Goal: Task Accomplishment & Management: Complete application form

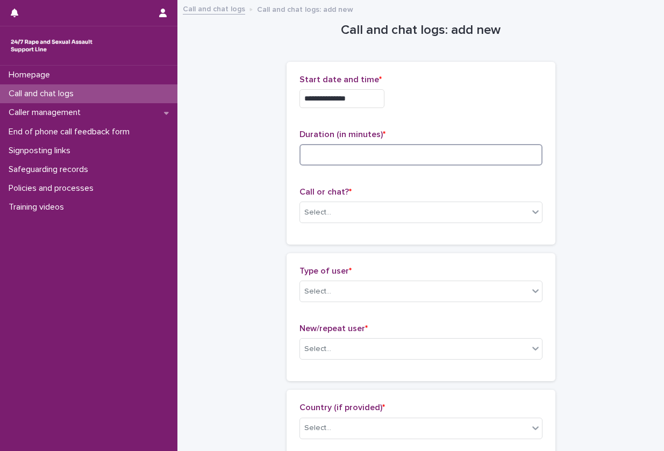
click at [323, 162] on input at bounding box center [421, 155] width 243 height 22
type input "**"
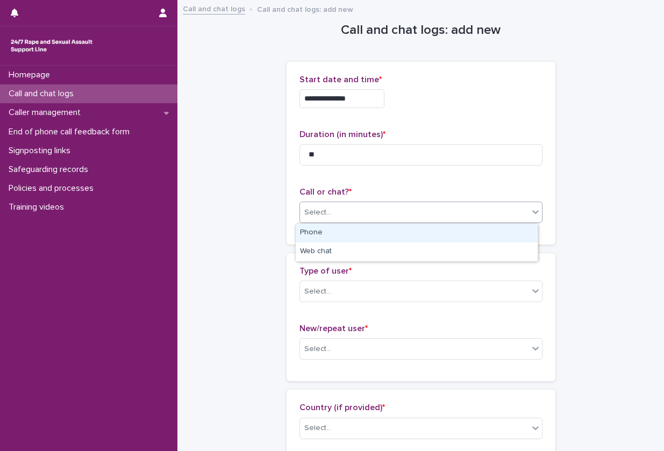
click at [322, 212] on div "Select..." at bounding box center [317, 212] width 27 height 11
click at [322, 234] on div "Phone" at bounding box center [417, 233] width 242 height 19
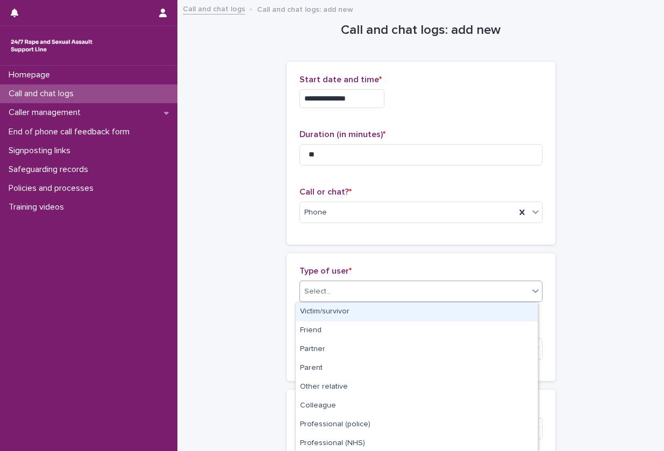
click at [326, 297] on div "Select..." at bounding box center [414, 292] width 229 height 18
click at [327, 312] on div "Victim/survivor" at bounding box center [417, 312] width 242 height 19
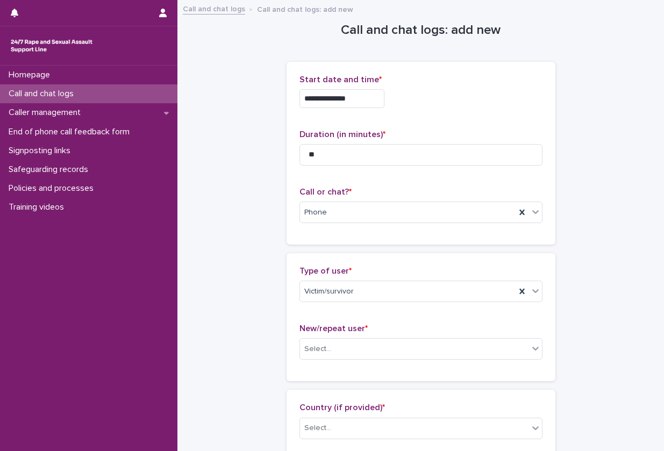
click at [323, 337] on div "New/repeat user * Select..." at bounding box center [421, 346] width 243 height 45
drag, startPoint x: 323, startPoint y: 337, endPoint x: 323, endPoint y: 351, distance: 14.0
click at [323, 351] on div "New/repeat user * Select..." at bounding box center [421, 346] width 243 height 45
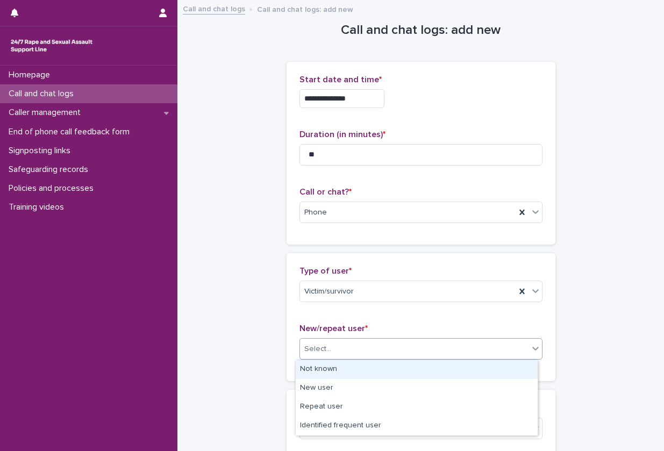
click at [323, 351] on div "Select..." at bounding box center [317, 349] width 27 height 11
click at [322, 370] on div "Not known" at bounding box center [417, 369] width 242 height 19
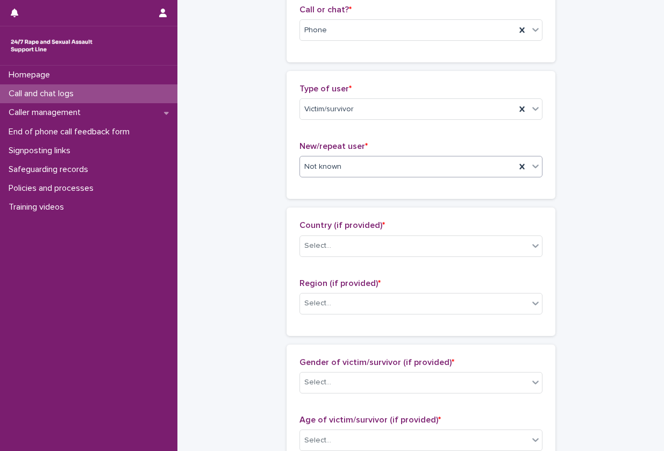
scroll to position [186, 0]
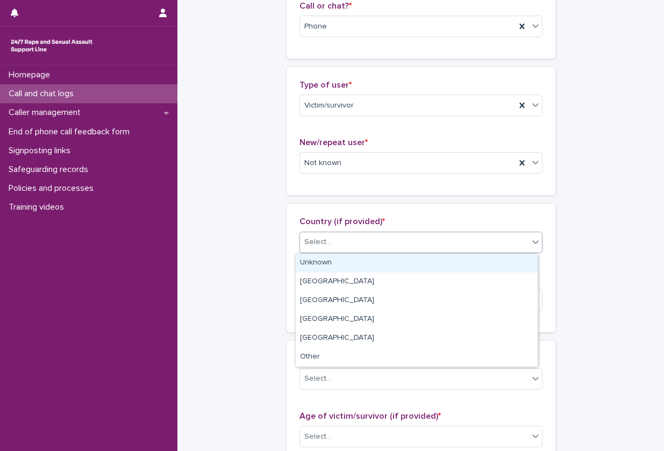
click at [356, 241] on div "Select..." at bounding box center [414, 242] width 229 height 18
click at [337, 266] on div "Unknown" at bounding box center [417, 263] width 242 height 19
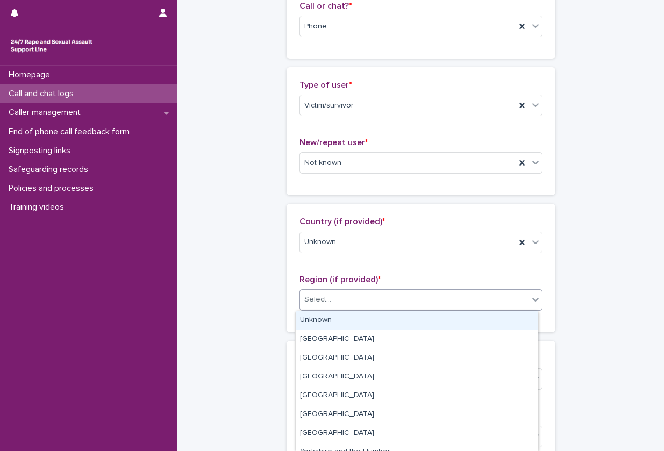
click at [338, 305] on div "Select..." at bounding box center [414, 300] width 229 height 18
click at [328, 318] on div "Unknown" at bounding box center [417, 320] width 242 height 19
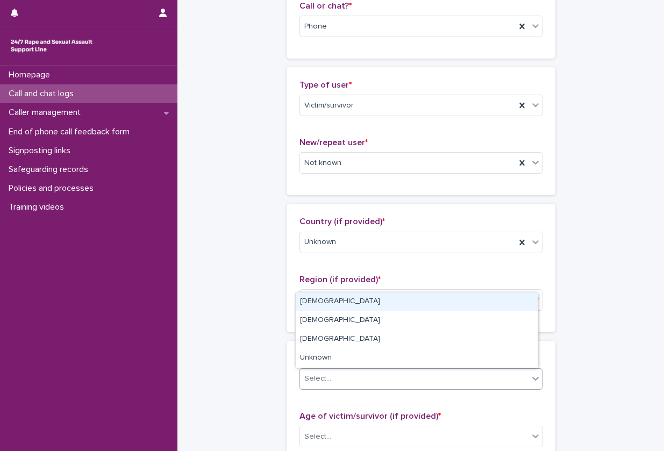
click at [331, 372] on div "Select..." at bounding box center [414, 379] width 229 height 18
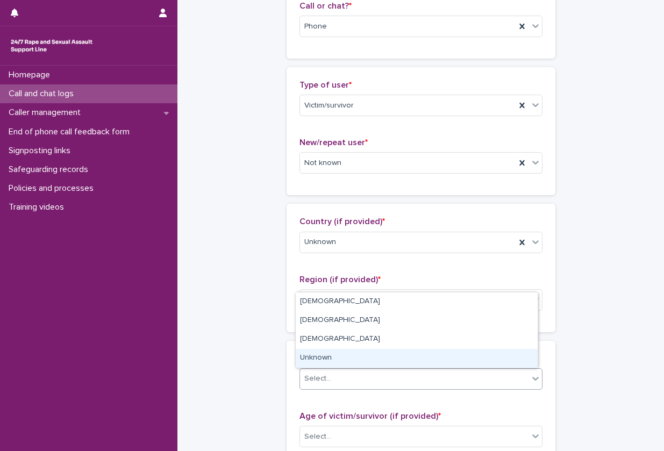
click at [332, 357] on div "Unknown" at bounding box center [417, 358] width 242 height 19
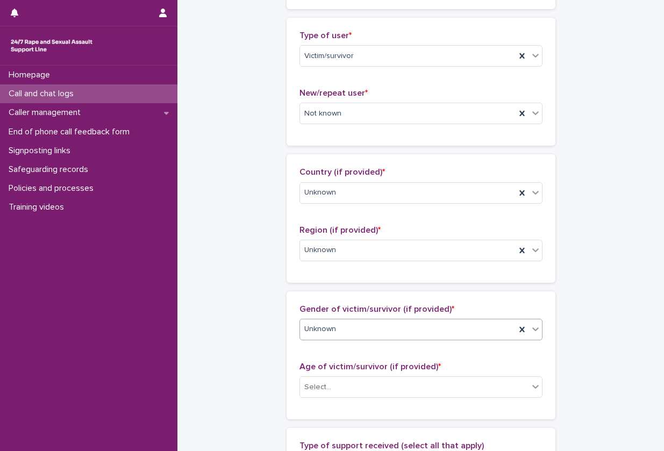
scroll to position [236, 0]
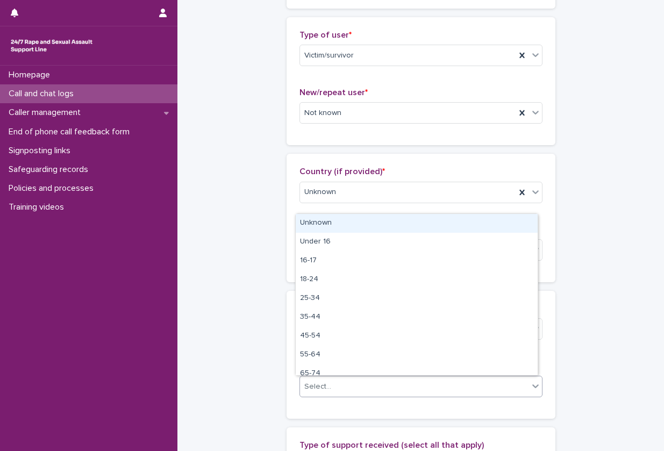
click at [330, 385] on div "Select..." at bounding box center [414, 387] width 229 height 18
click at [345, 220] on div "Unknown" at bounding box center [417, 223] width 242 height 19
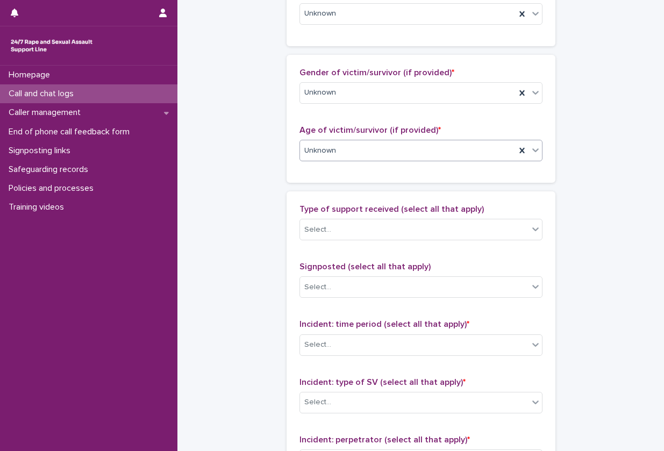
scroll to position [482, 0]
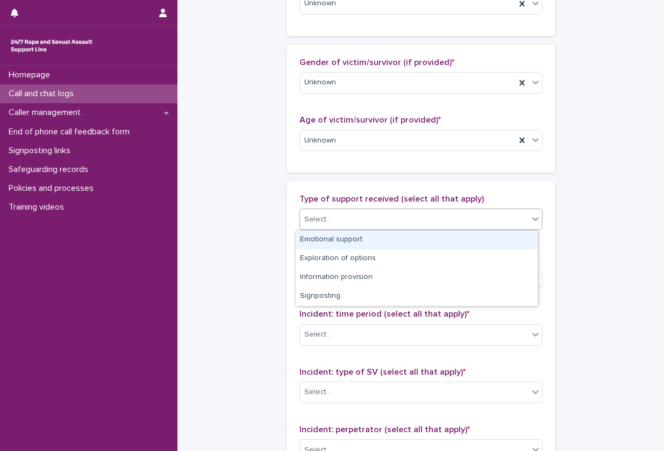
click at [347, 226] on div "Select..." at bounding box center [414, 220] width 229 height 18
click at [346, 243] on div "Emotional support" at bounding box center [417, 240] width 242 height 19
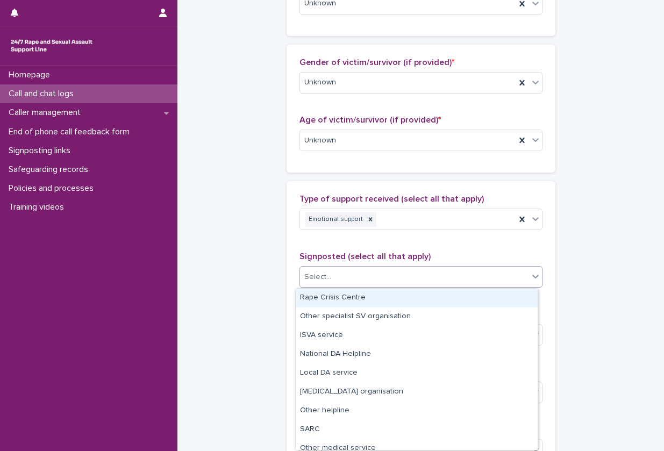
click at [339, 285] on div "Select..." at bounding box center [414, 277] width 229 height 18
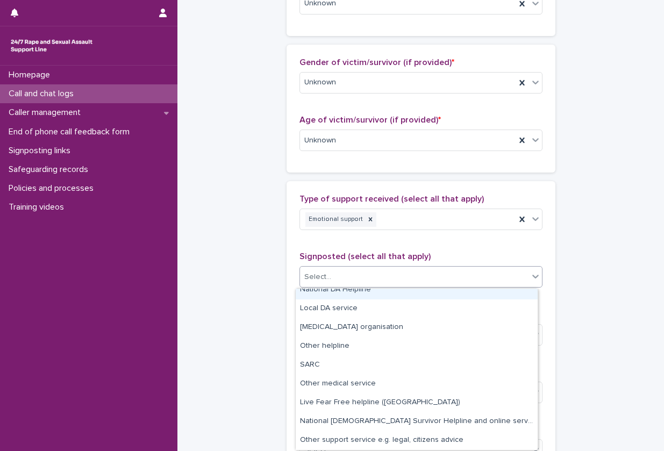
scroll to position [0, 0]
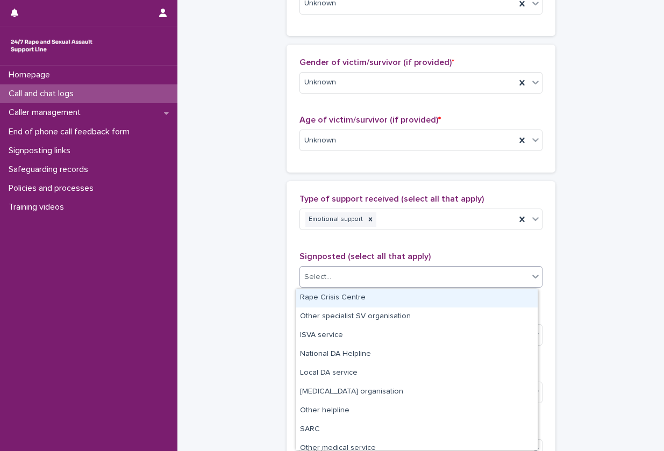
click at [254, 260] on div "**********" at bounding box center [420, 101] width 465 height 1164
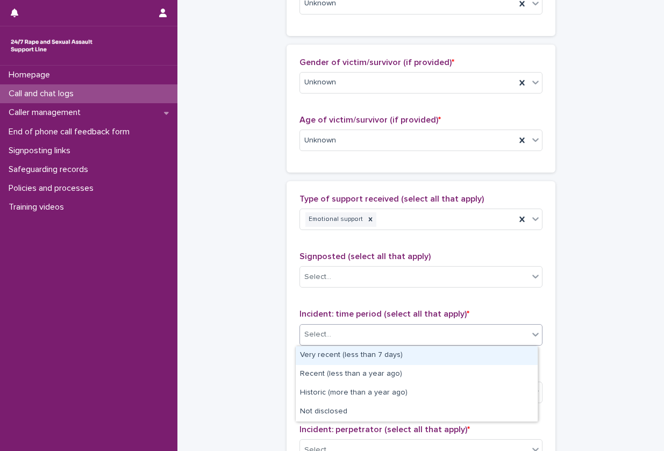
click at [317, 342] on div "Select..." at bounding box center [414, 335] width 229 height 18
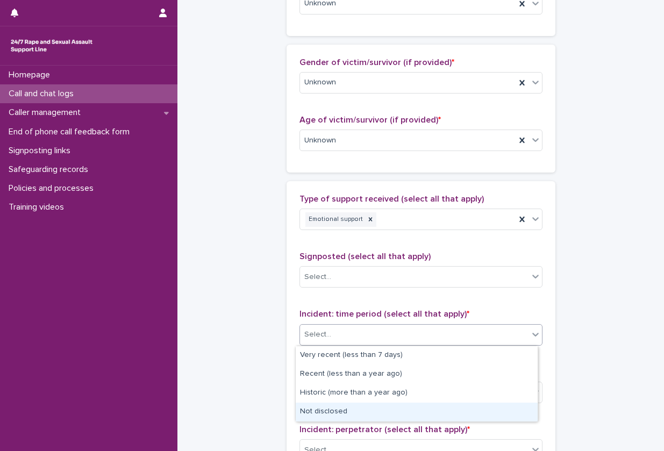
click at [324, 406] on div "Not disclosed" at bounding box center [417, 412] width 242 height 19
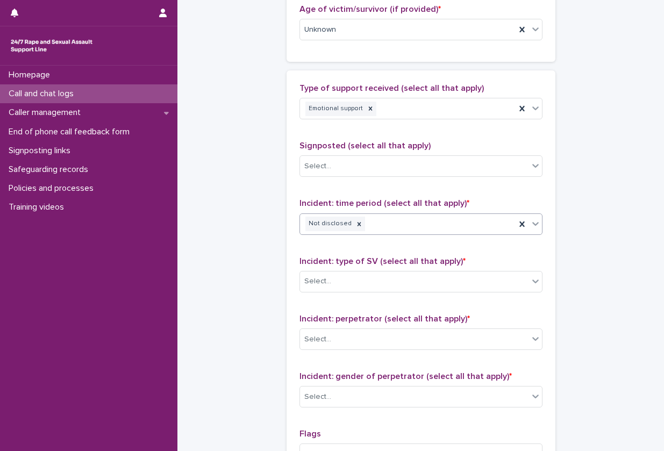
scroll to position [594, 0]
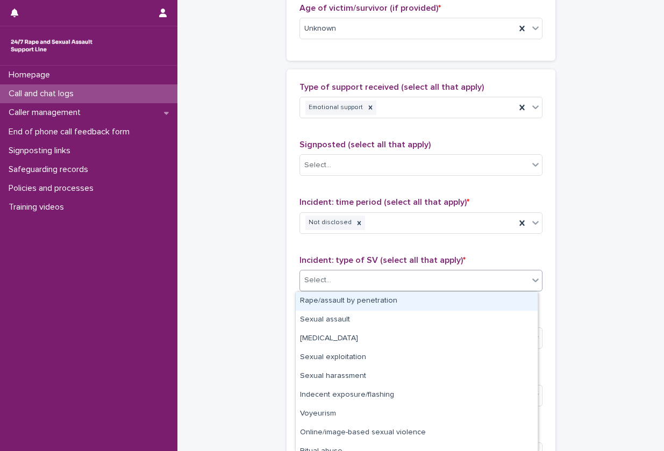
click at [382, 279] on div "Select..." at bounding box center [414, 281] width 229 height 18
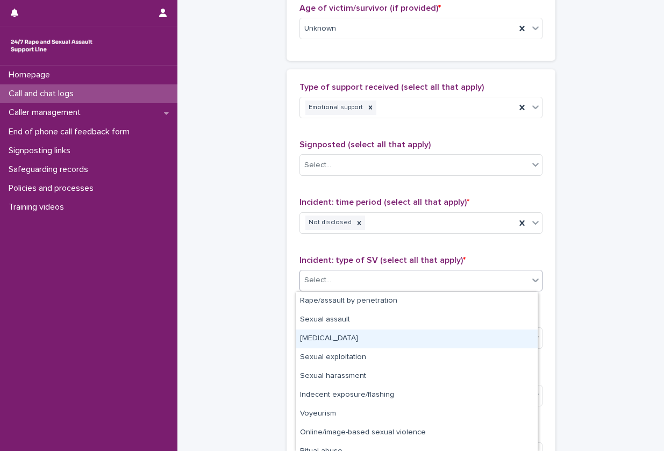
scroll to position [29, 0]
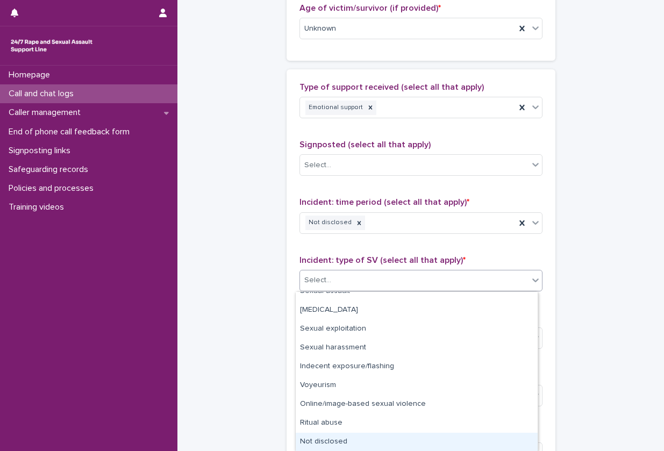
click at [326, 443] on div "Not disclosed" at bounding box center [417, 442] width 242 height 19
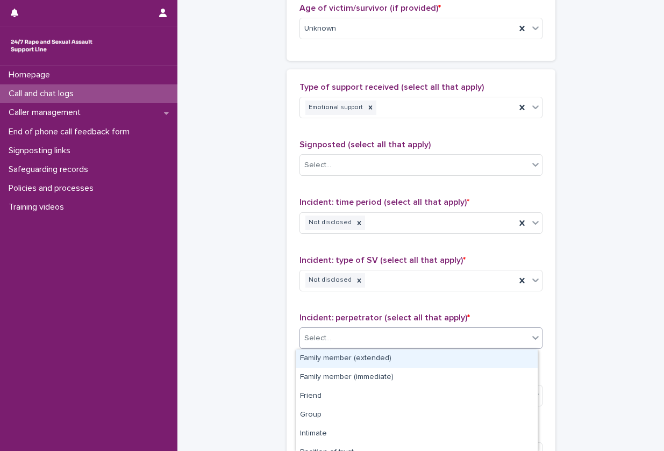
click at [382, 346] on div "Select..." at bounding box center [414, 339] width 229 height 18
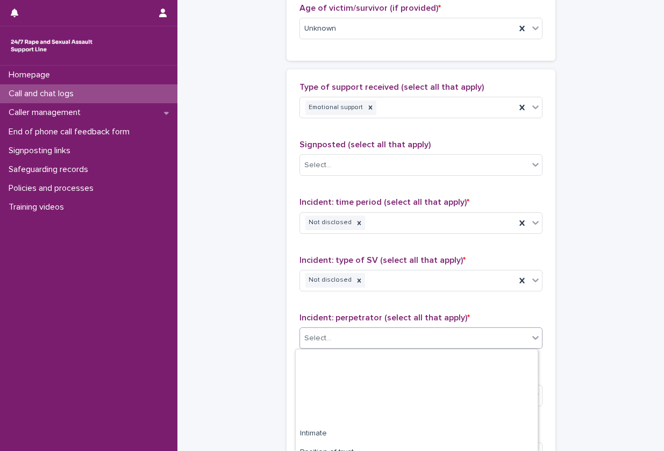
scroll to position [105, 0]
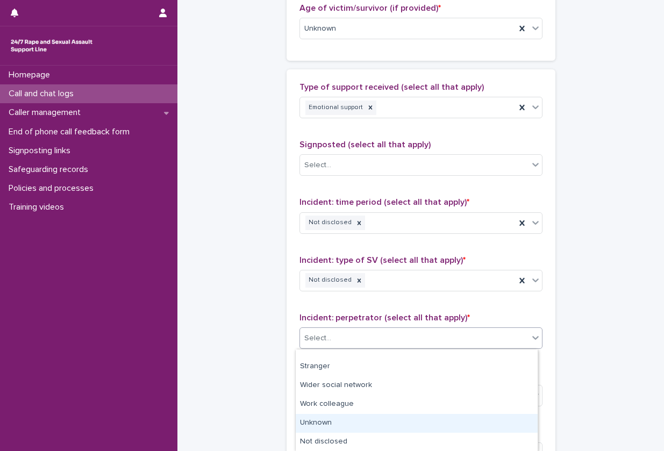
click at [349, 426] on div "Unknown" at bounding box center [417, 423] width 242 height 19
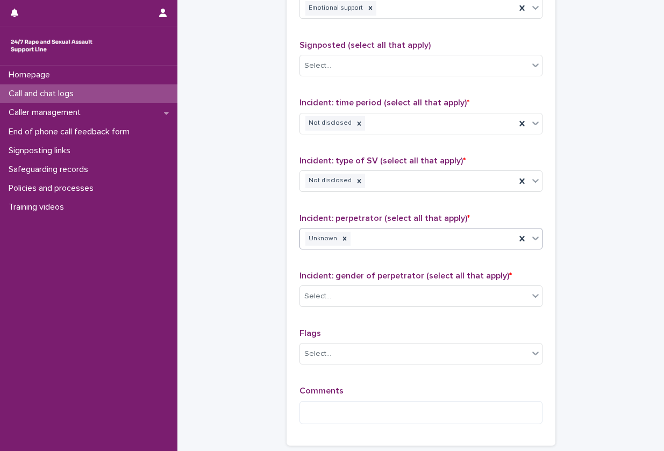
scroll to position [694, 0]
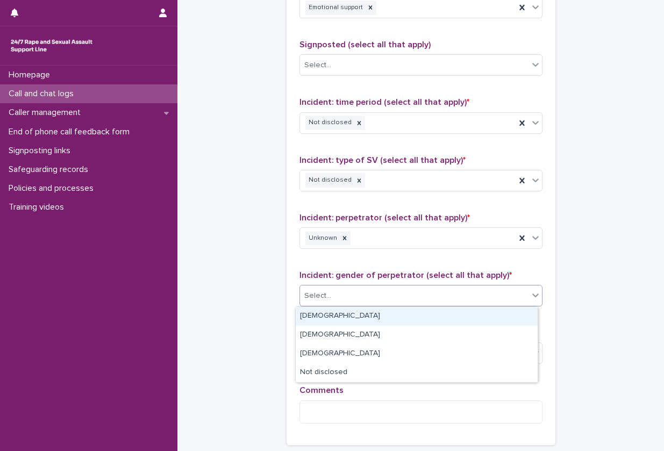
click at [392, 288] on div "Select..." at bounding box center [414, 296] width 229 height 18
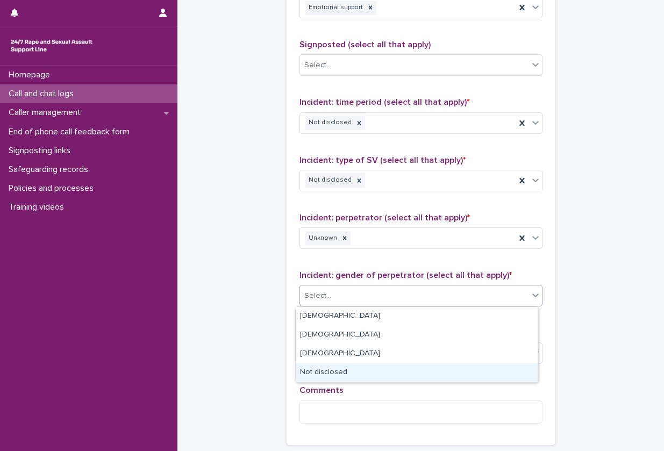
click at [366, 375] on div "Not disclosed" at bounding box center [417, 373] width 242 height 19
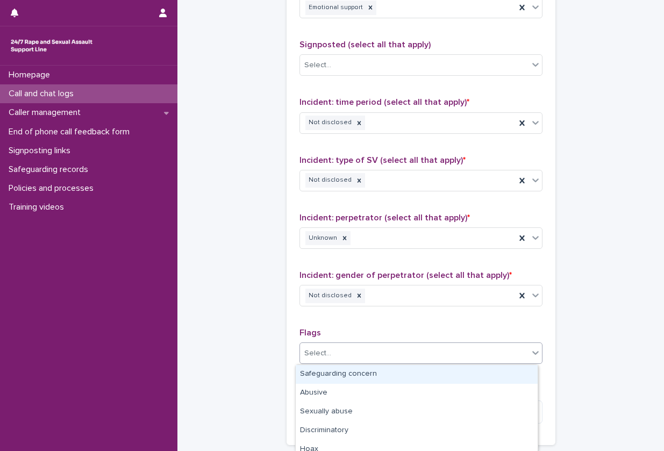
click at [406, 362] on div "Select..." at bounding box center [421, 354] width 243 height 22
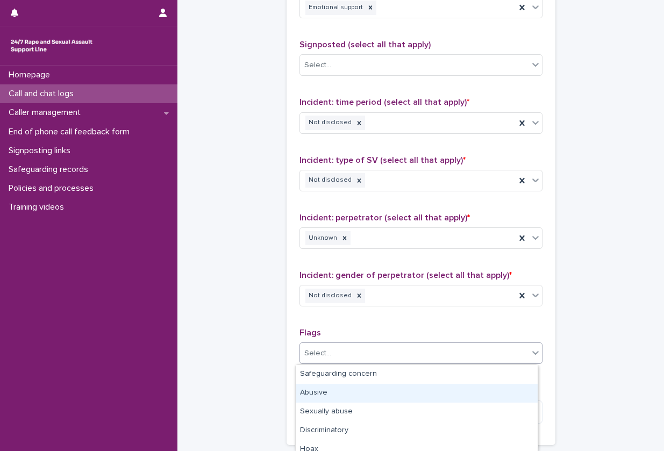
scroll to position [139, 0]
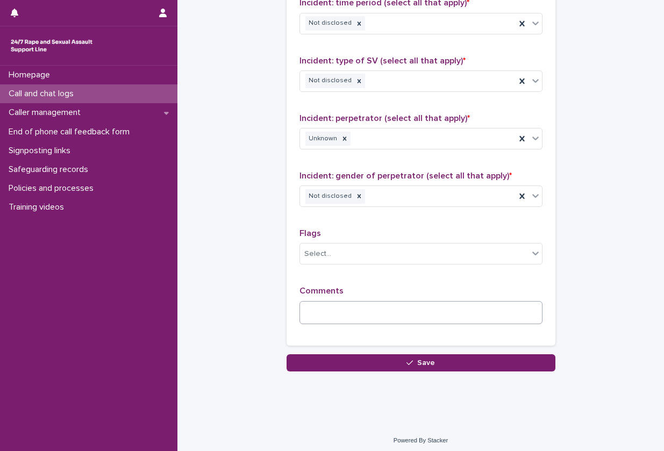
scroll to position [794, 0]
click at [339, 305] on textarea at bounding box center [421, 312] width 243 height 23
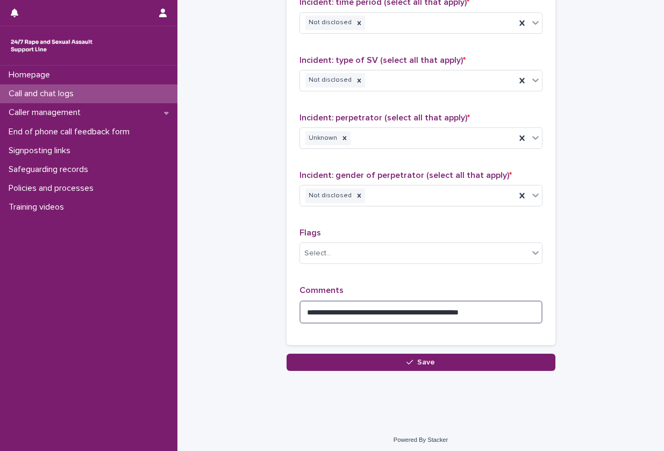
click at [493, 312] on textarea "**********" at bounding box center [421, 312] width 243 height 23
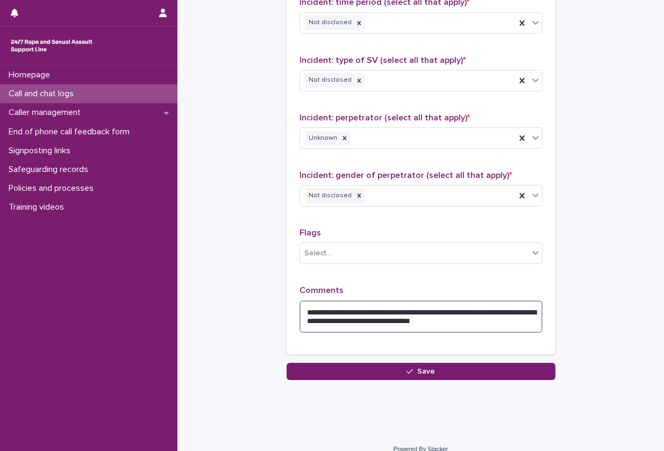
drag, startPoint x: 402, startPoint y: 323, endPoint x: 572, endPoint y: 341, distance: 170.9
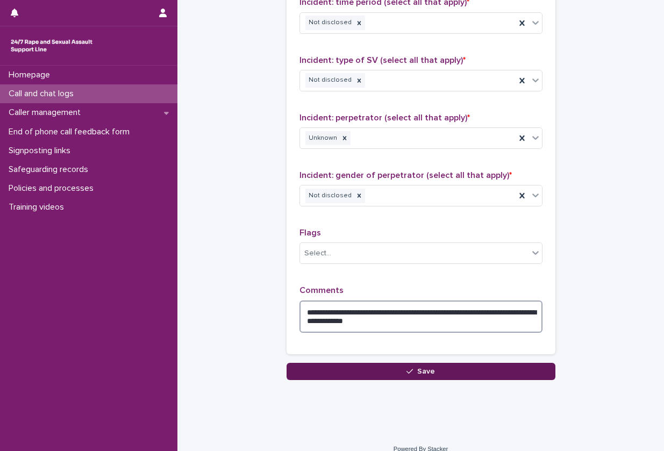
type textarea "**********"
click at [417, 373] on span "Save" at bounding box center [426, 372] width 18 height 8
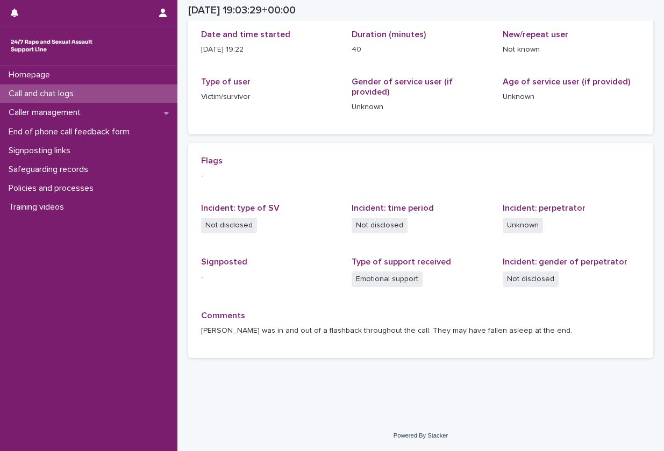
scroll to position [120, 0]
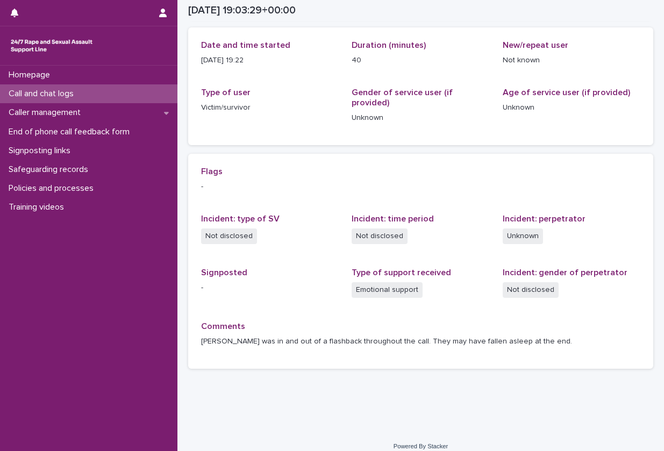
click at [122, 96] on div "Call and chat logs" at bounding box center [88, 93] width 177 height 19
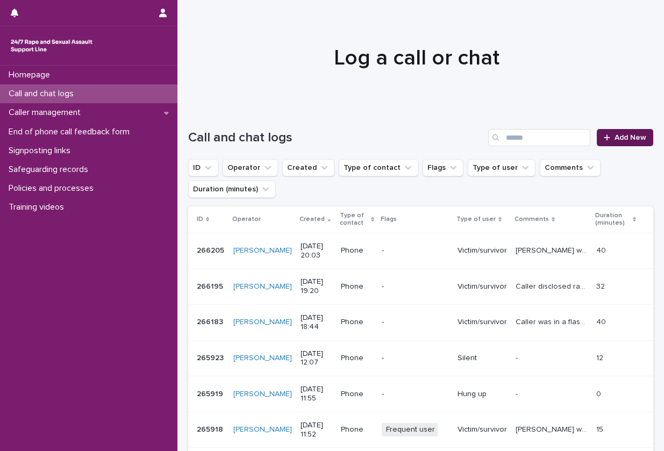
click at [606, 141] on link "Add New" at bounding box center [625, 137] width 56 height 17
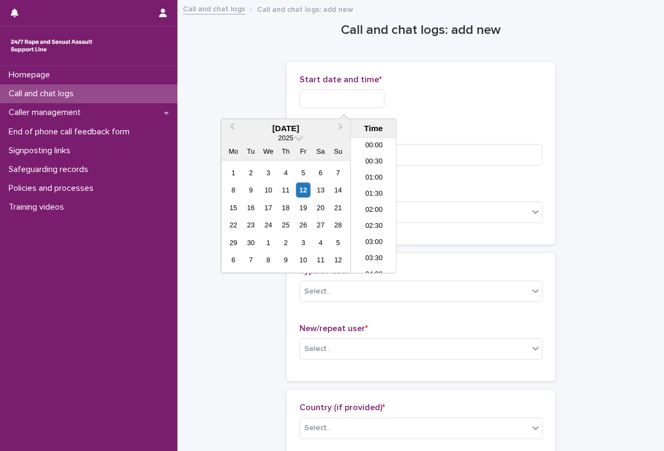
click at [350, 99] on input "text" at bounding box center [342, 98] width 85 height 19
click at [376, 203] on li "20:00" at bounding box center [374, 206] width 46 height 16
click at [364, 101] on input "**********" at bounding box center [342, 98] width 85 height 19
type input "**********"
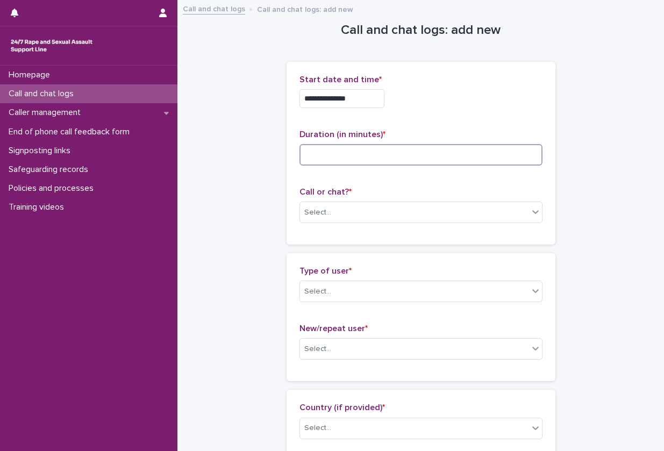
click at [406, 151] on input at bounding box center [421, 155] width 243 height 22
type input "*"
click at [364, 216] on div "Select..." at bounding box center [414, 213] width 229 height 18
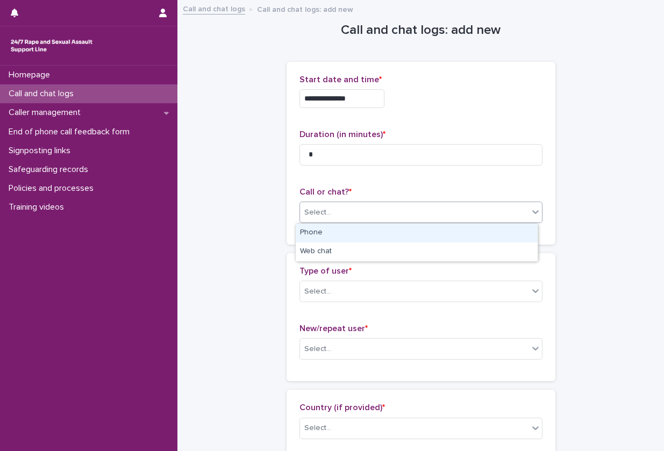
click at [357, 238] on div "Phone" at bounding box center [417, 233] width 242 height 19
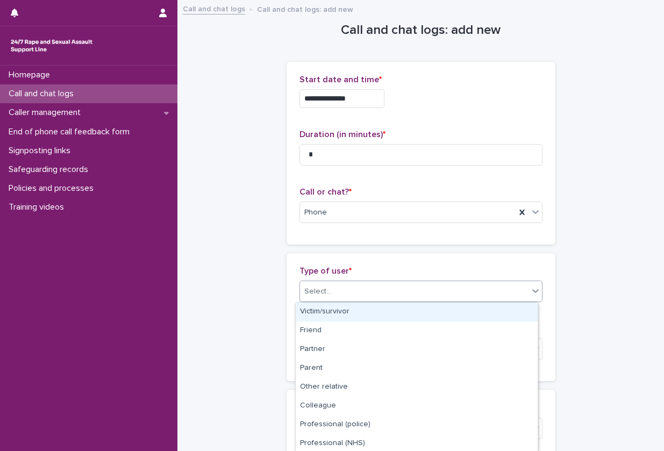
click at [346, 287] on div "Select..." at bounding box center [414, 292] width 229 height 18
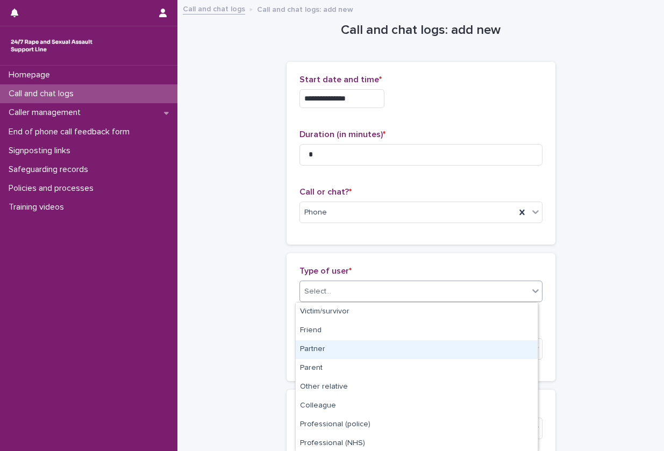
scroll to position [133, 0]
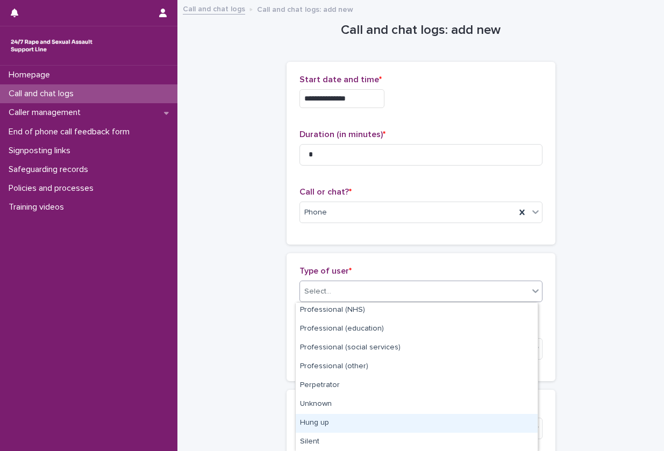
click at [335, 420] on div "Hung up" at bounding box center [417, 423] width 242 height 19
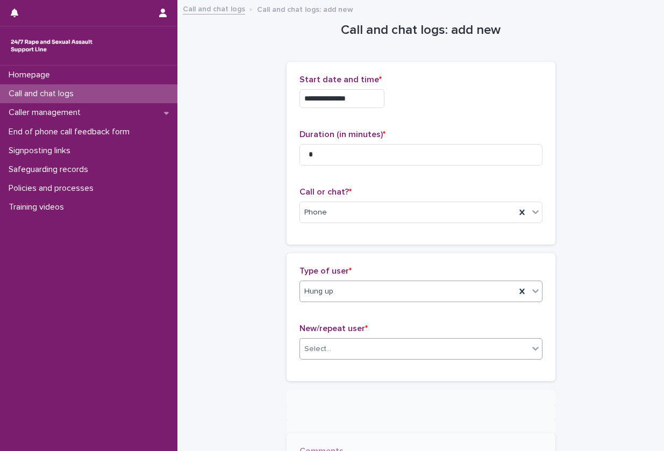
click at [381, 346] on div "Select..." at bounding box center [414, 349] width 229 height 18
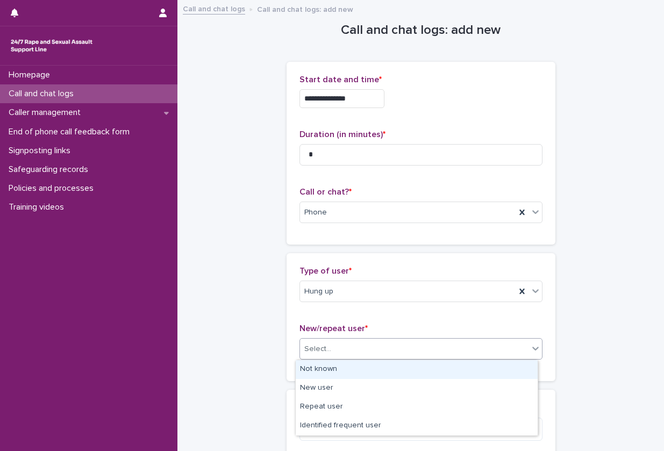
click at [367, 371] on div "Not known" at bounding box center [417, 369] width 242 height 19
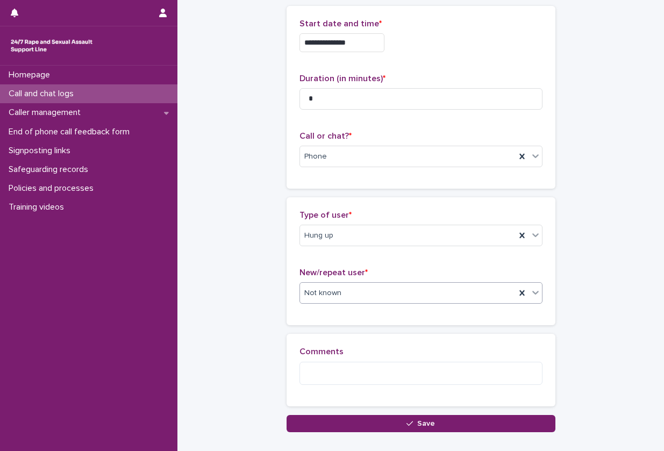
scroll to position [121, 0]
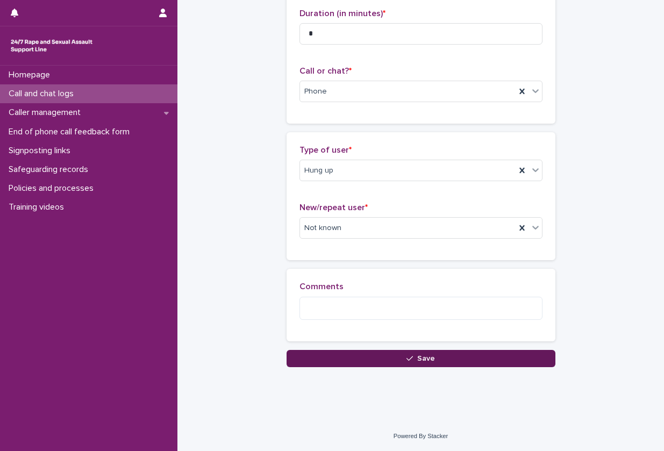
click at [383, 357] on button "Save" at bounding box center [421, 358] width 269 height 17
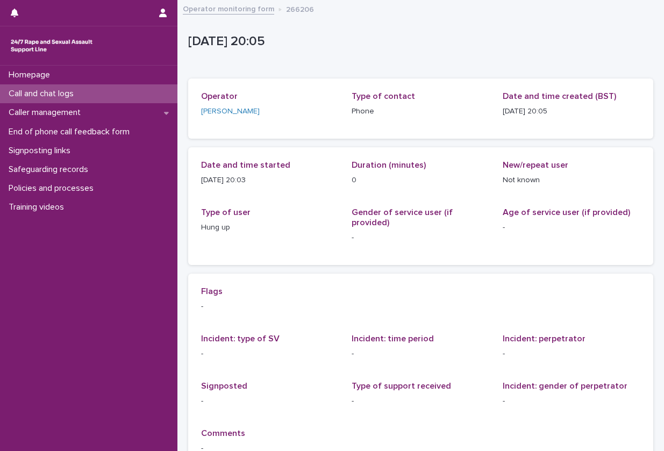
click at [91, 92] on div "Call and chat logs" at bounding box center [88, 93] width 177 height 19
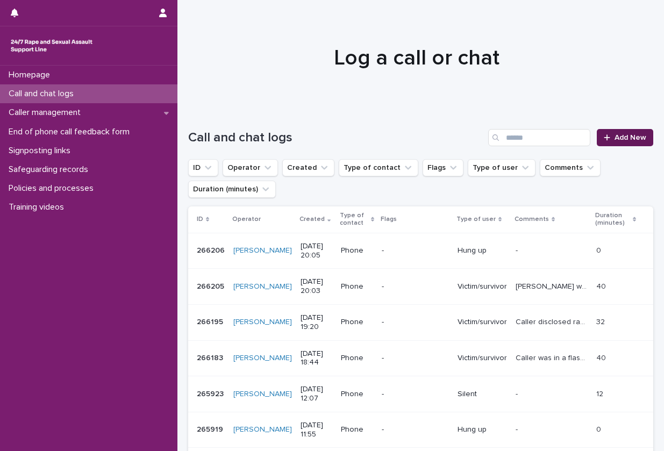
click at [625, 144] on link "Add New" at bounding box center [625, 137] width 56 height 17
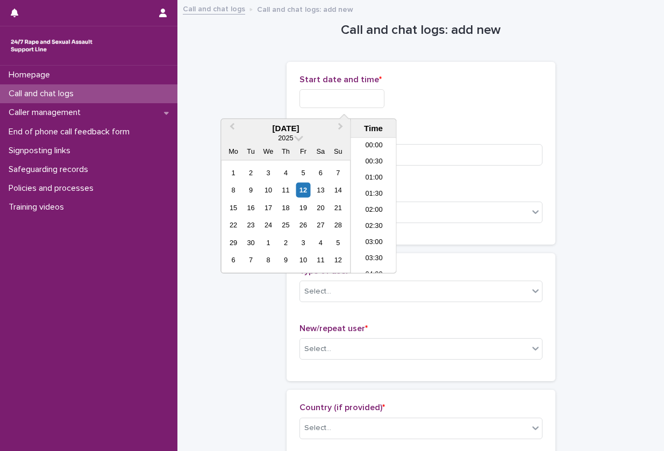
scroll to position [586, 0]
click at [355, 103] on input "text" at bounding box center [342, 98] width 85 height 19
click at [379, 206] on li "20:00" at bounding box center [374, 206] width 46 height 16
click at [368, 98] on input "**********" at bounding box center [342, 98] width 85 height 19
type input "**********"
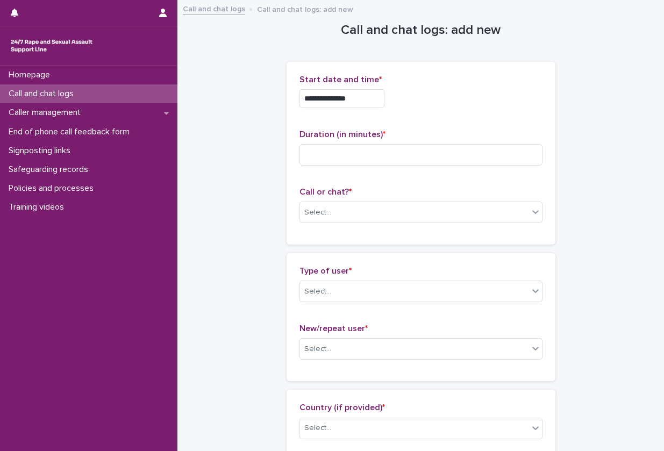
click at [425, 144] on div "Duration (in minutes) *" at bounding box center [421, 152] width 243 height 45
click at [414, 151] on input at bounding box center [421, 155] width 243 height 22
type input "*"
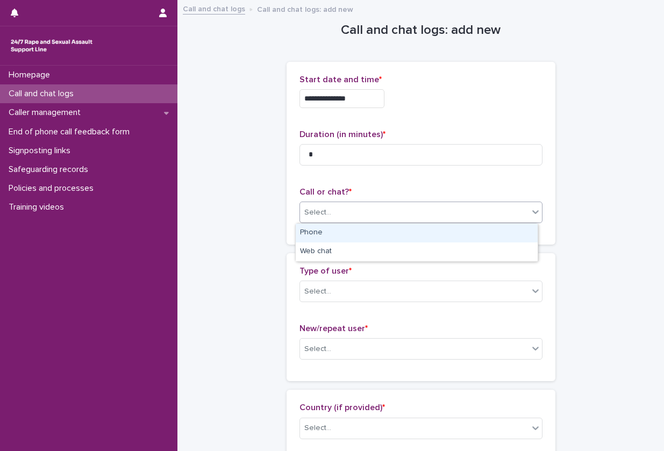
click at [380, 213] on div "Select..." at bounding box center [414, 213] width 229 height 18
click at [375, 230] on div "Phone" at bounding box center [417, 233] width 242 height 19
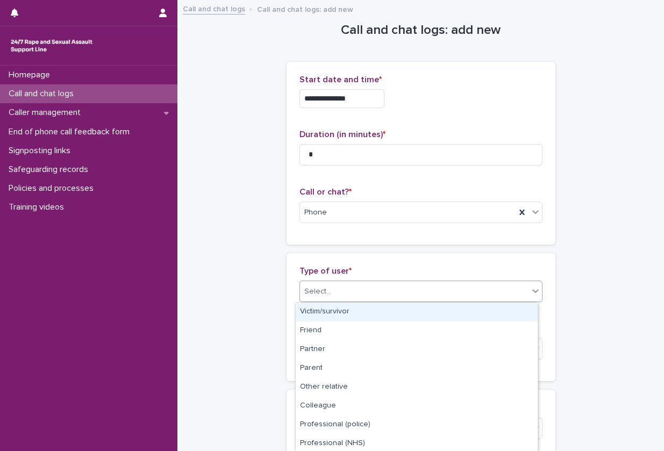
click at [352, 288] on div "Select..." at bounding box center [414, 292] width 229 height 18
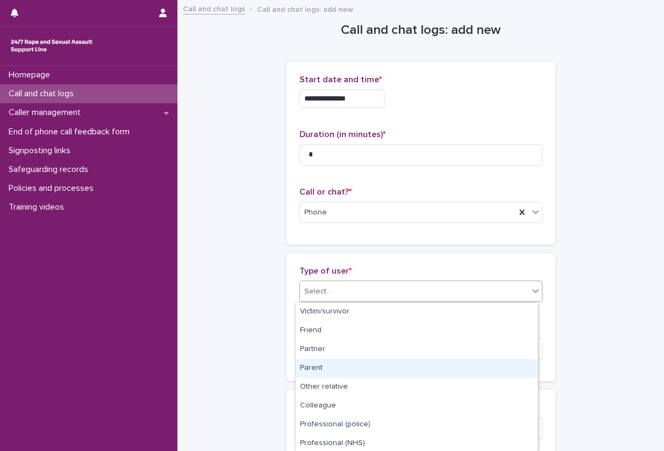
scroll to position [133, 0]
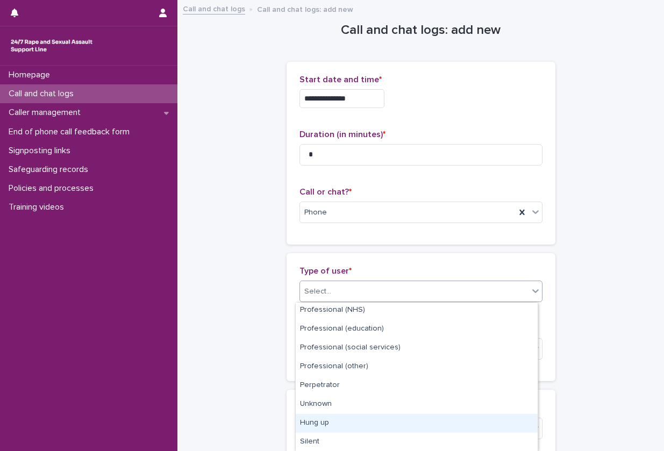
click at [325, 423] on div "Hung up" at bounding box center [417, 423] width 242 height 19
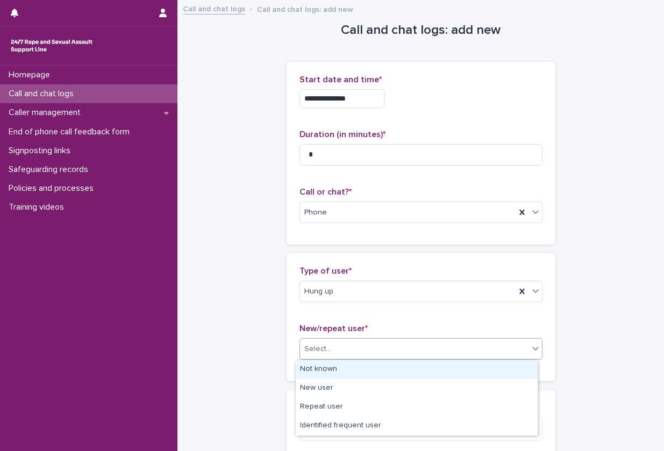
click at [383, 356] on div "Select..." at bounding box center [414, 349] width 229 height 18
click at [369, 371] on div "Not known" at bounding box center [417, 369] width 242 height 19
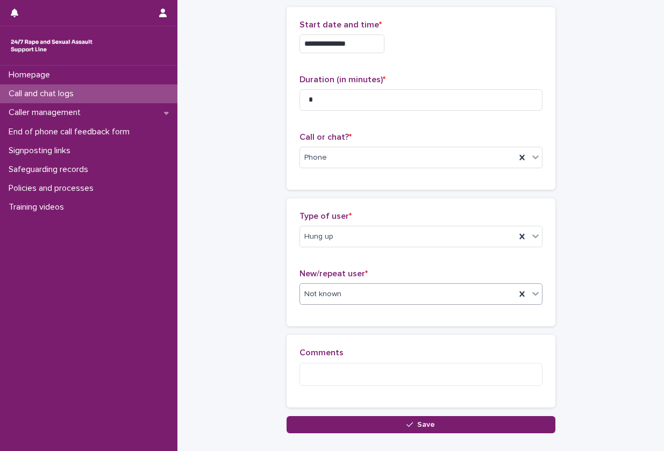
scroll to position [121, 0]
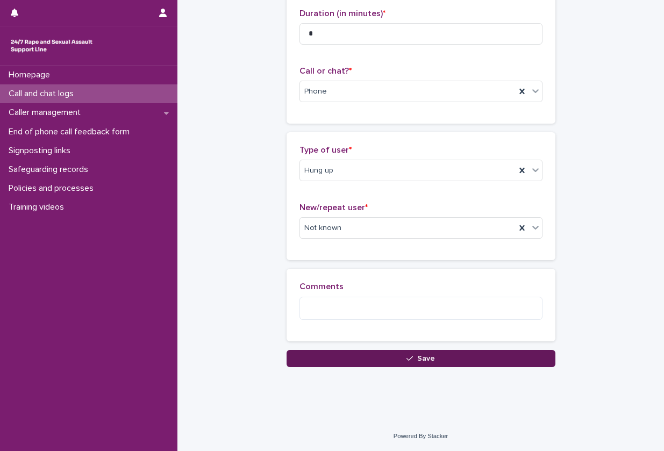
click at [394, 357] on button "Save" at bounding box center [421, 358] width 269 height 17
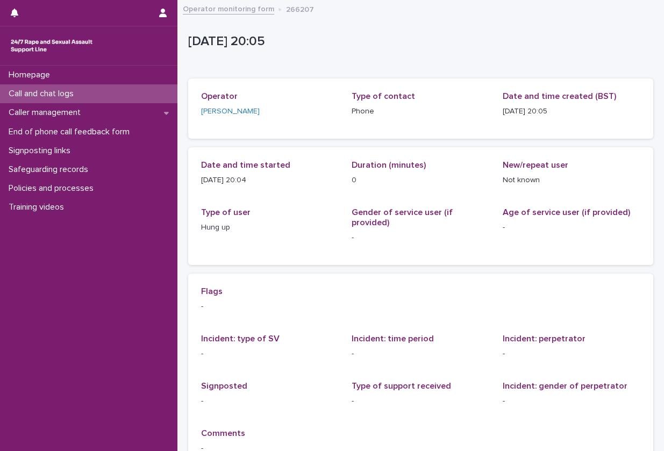
click at [96, 95] on div "Call and chat logs" at bounding box center [88, 93] width 177 height 19
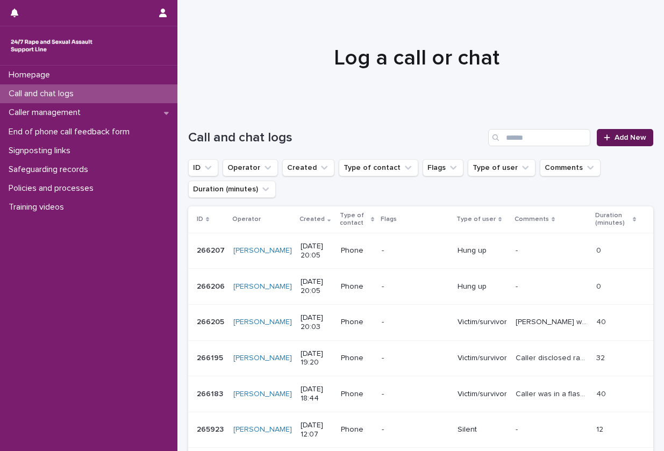
click at [607, 145] on link "Add New" at bounding box center [625, 137] width 56 height 17
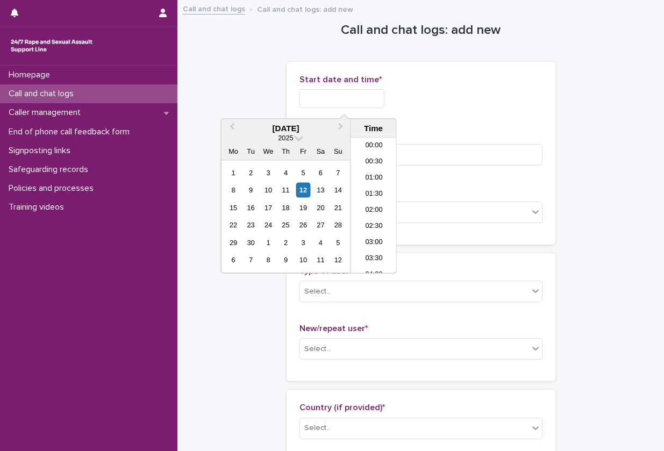
click at [349, 105] on input "text" at bounding box center [342, 98] width 85 height 19
click at [382, 200] on li "20:00" at bounding box center [374, 206] width 46 height 16
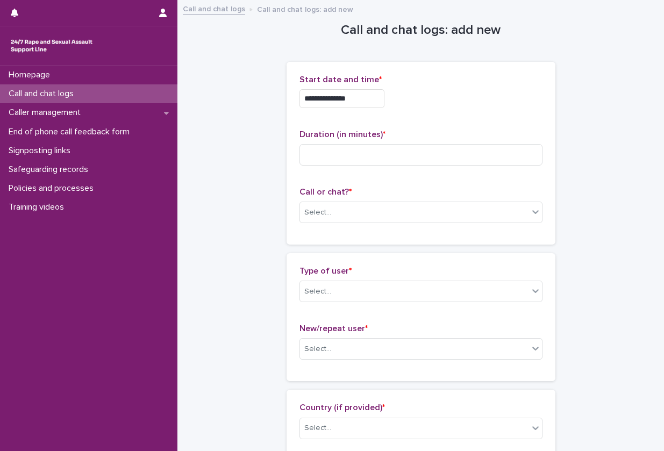
click at [363, 105] on input "**********" at bounding box center [342, 98] width 85 height 19
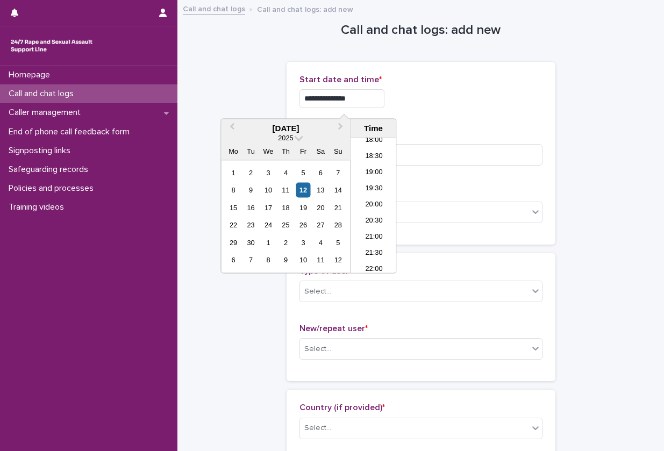
type input "**********"
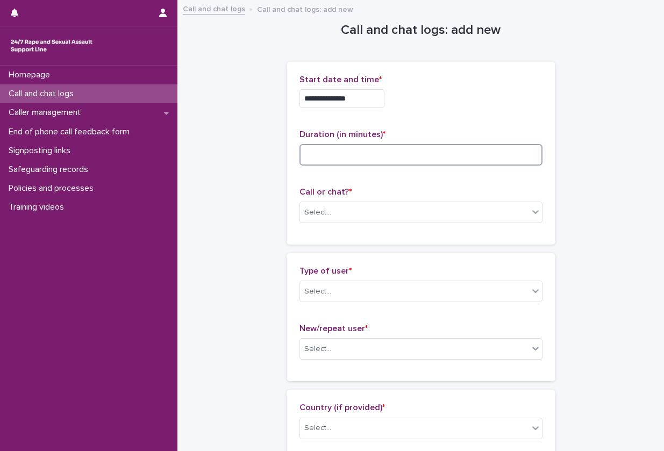
click at [437, 155] on input at bounding box center [421, 155] width 243 height 22
type input "**"
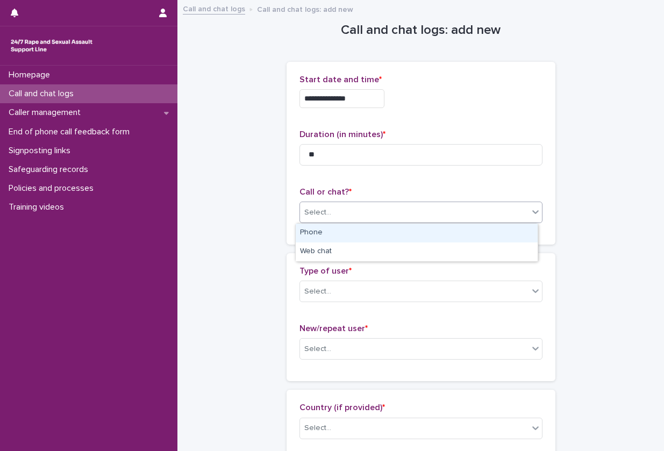
click at [405, 218] on div "Select..." at bounding box center [414, 213] width 229 height 18
click at [394, 240] on div "Phone" at bounding box center [417, 233] width 242 height 19
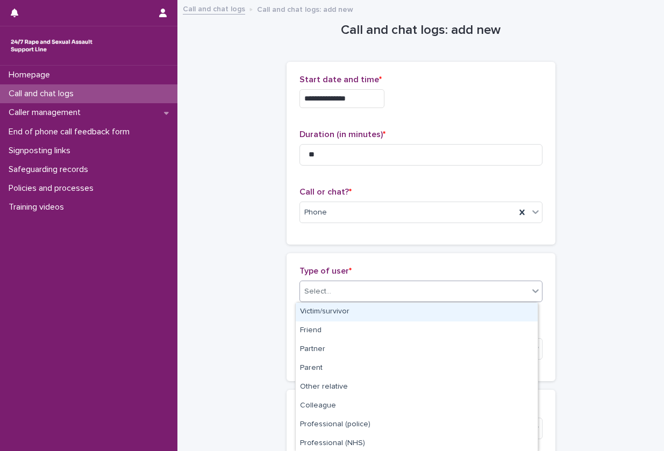
click at [383, 292] on div "Select..." at bounding box center [414, 292] width 229 height 18
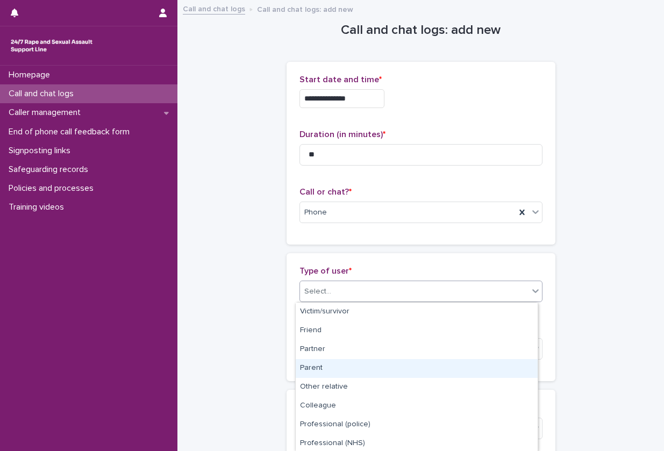
scroll to position [133, 0]
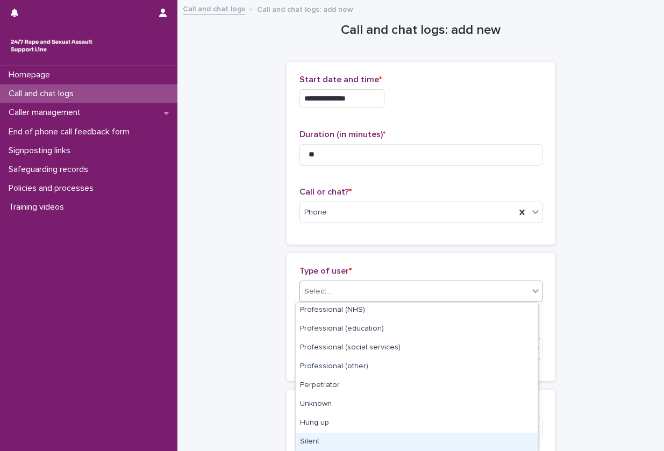
click at [363, 438] on div "Silent" at bounding box center [417, 442] width 242 height 19
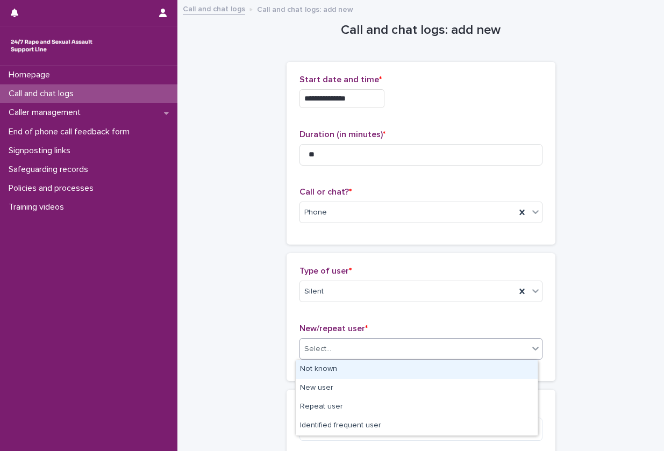
click at [392, 354] on div "Select..." at bounding box center [414, 349] width 229 height 18
click at [379, 374] on div "Not known" at bounding box center [417, 369] width 242 height 19
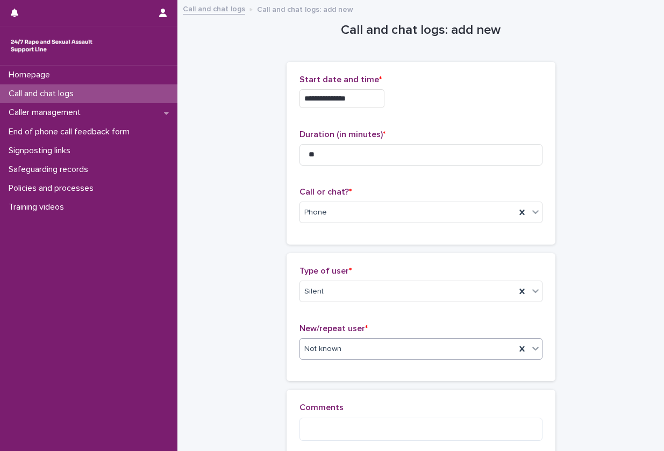
scroll to position [121, 0]
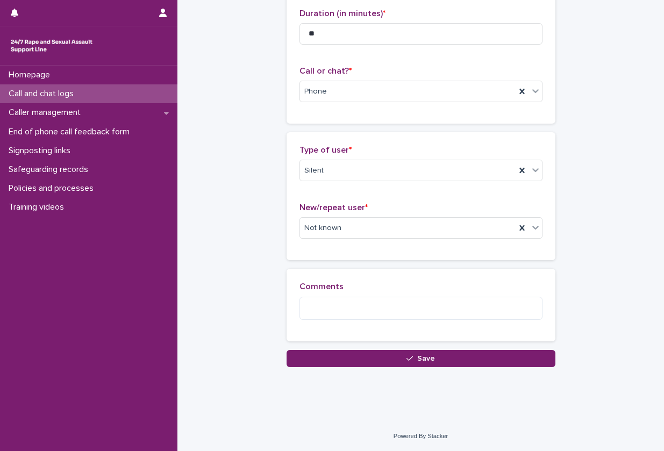
click at [413, 349] on div "Loading... Saving… Comments" at bounding box center [421, 309] width 269 height 81
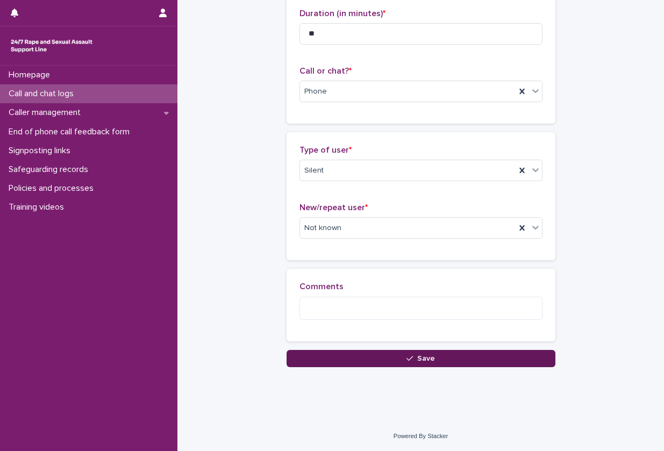
click at [392, 362] on button "Save" at bounding box center [421, 358] width 269 height 17
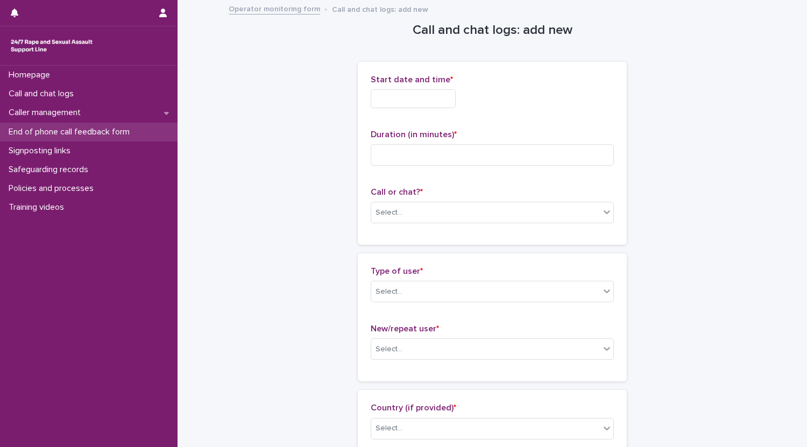
click at [79, 137] on p "End of phone call feedback form" at bounding box center [71, 132] width 134 height 10
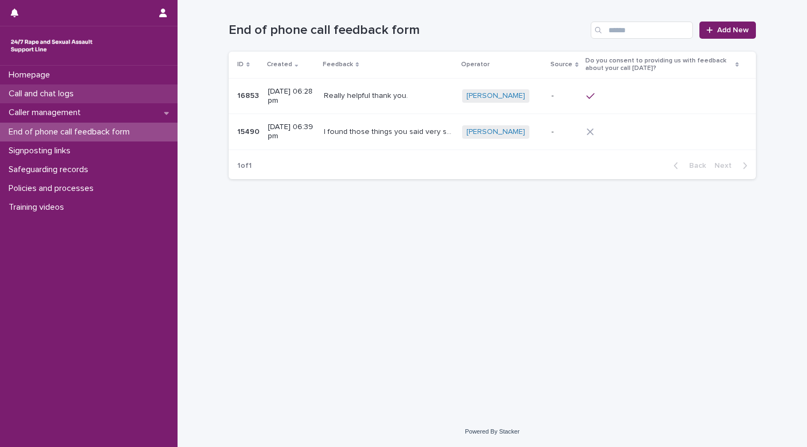
click at [93, 94] on div "Call and chat logs" at bounding box center [88, 93] width 177 height 19
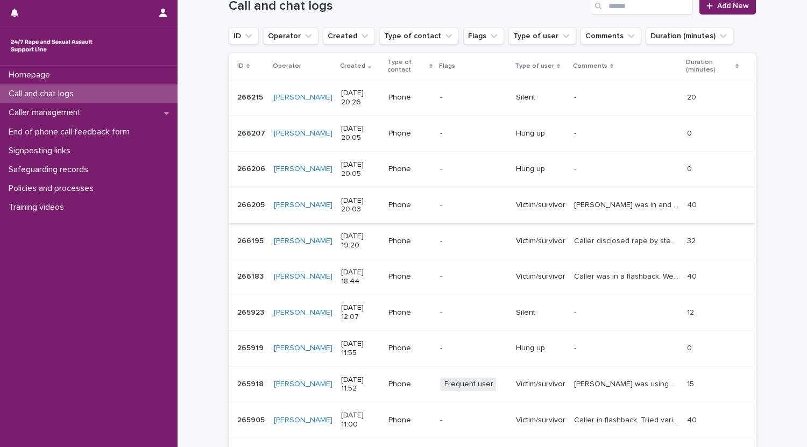
scroll to position [131, 0]
click at [593, 236] on p "Caller disclosed rape by step dad. [PERSON_NAME] talked about deteriorating rel…" at bounding box center [627, 240] width 106 height 11
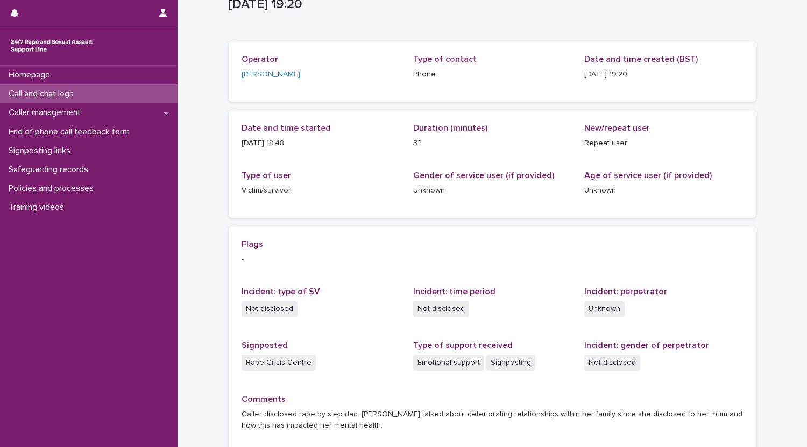
scroll to position [136, 0]
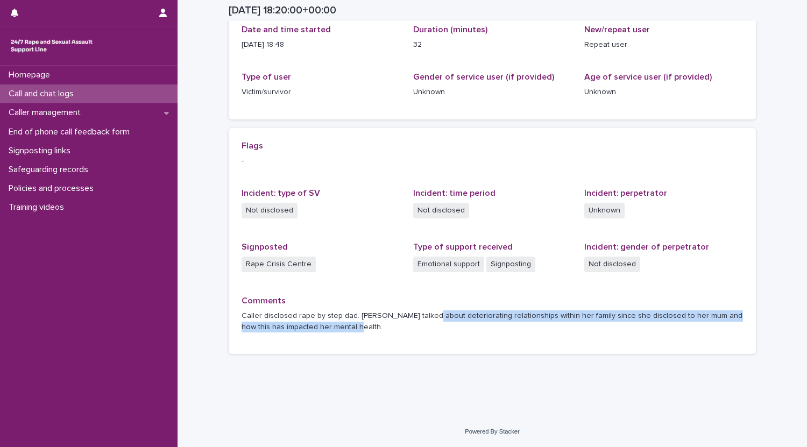
drag, startPoint x: 416, startPoint y: 315, endPoint x: 524, endPoint y: 332, distance: 110.1
click at [524, 332] on p "Caller disclosed rape by step dad. [PERSON_NAME] talked about deteriorating rel…" at bounding box center [491, 321] width 501 height 23
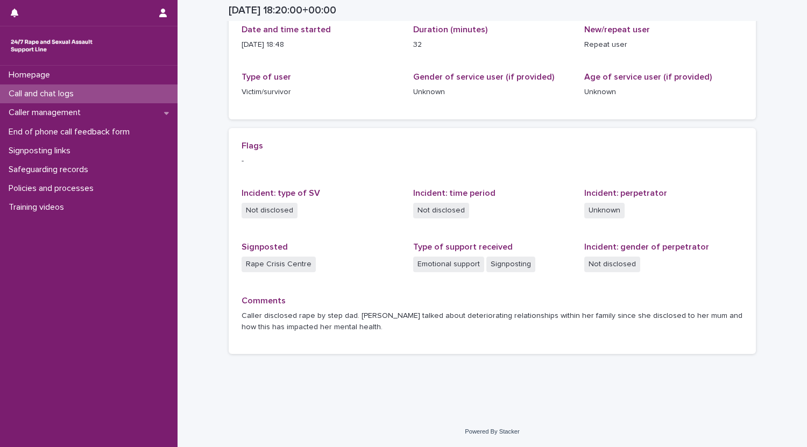
click at [344, 281] on div "Signposted Rape Crisis Centre" at bounding box center [320, 262] width 159 height 41
drag, startPoint x: 371, startPoint y: 316, endPoint x: 237, endPoint y: 308, distance: 134.7
click at [237, 308] on div "Flags - Incident: type of SV Not disclosed Incident: time period Not disclosed …" at bounding box center [492, 241] width 527 height 226
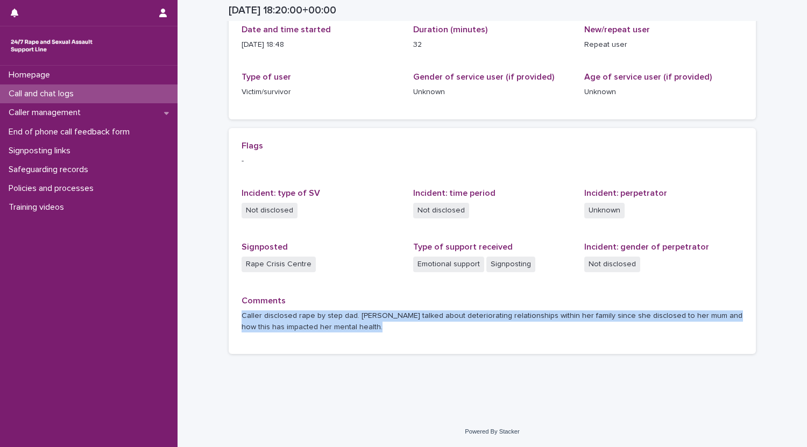
drag, startPoint x: 237, startPoint y: 308, endPoint x: 336, endPoint y: 345, distance: 106.2
click at [336, 345] on div "Flags - Incident: type of SV Not disclosed Incident: time period Not disclosed …" at bounding box center [492, 241] width 527 height 226
click at [96, 93] on div "Call and chat logs" at bounding box center [88, 93] width 177 height 19
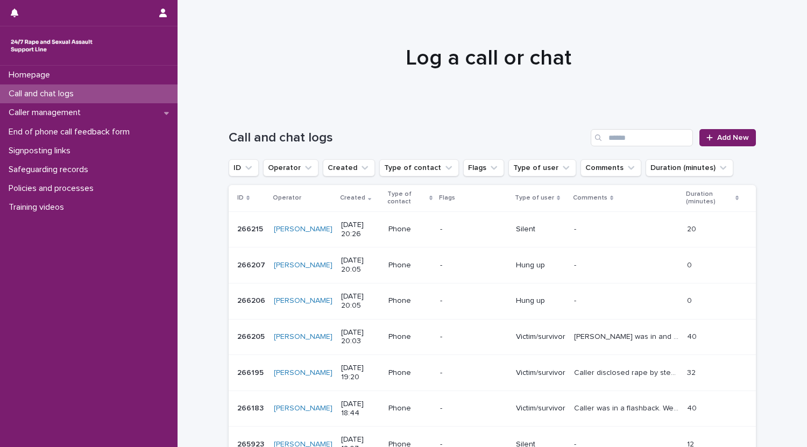
click at [416, 331] on div "Phone" at bounding box center [409, 335] width 43 height 11
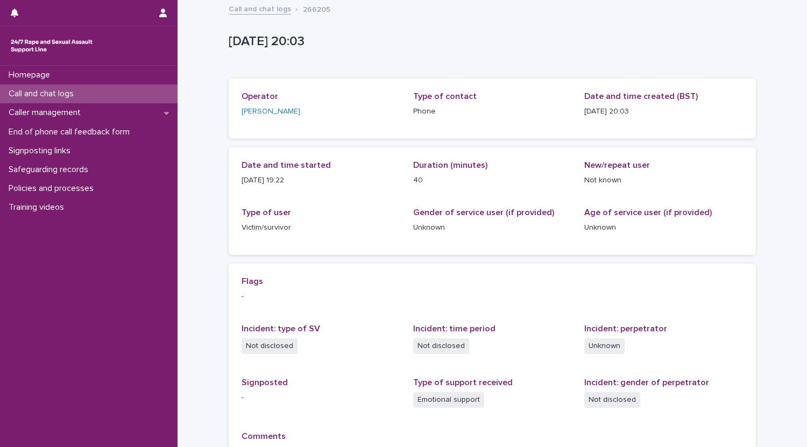
click at [123, 91] on div "Call and chat logs" at bounding box center [88, 93] width 177 height 19
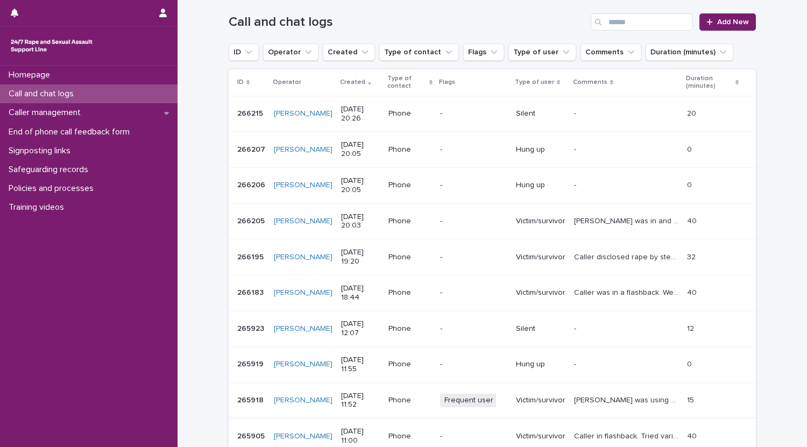
scroll to position [115, 0]
click at [636, 219] on p "[PERSON_NAME] was in and out of a flashback throughout the call. They may have …" at bounding box center [627, 221] width 106 height 11
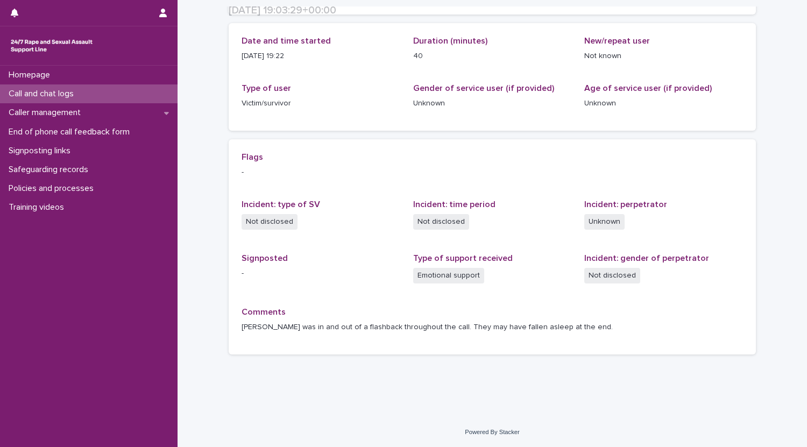
scroll to position [119, 0]
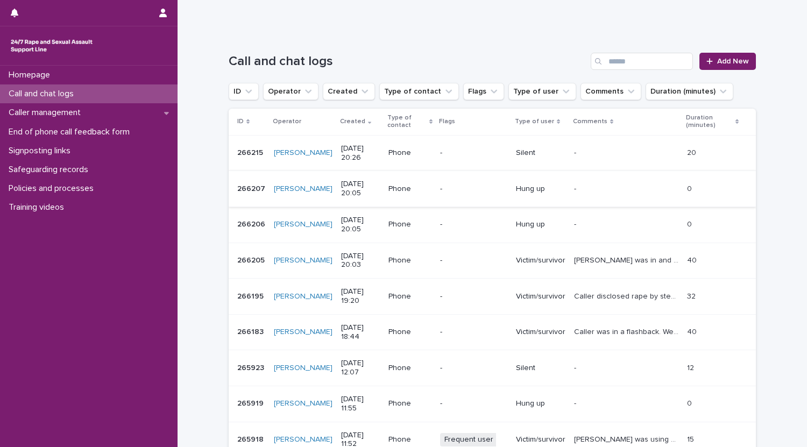
scroll to position [95, 0]
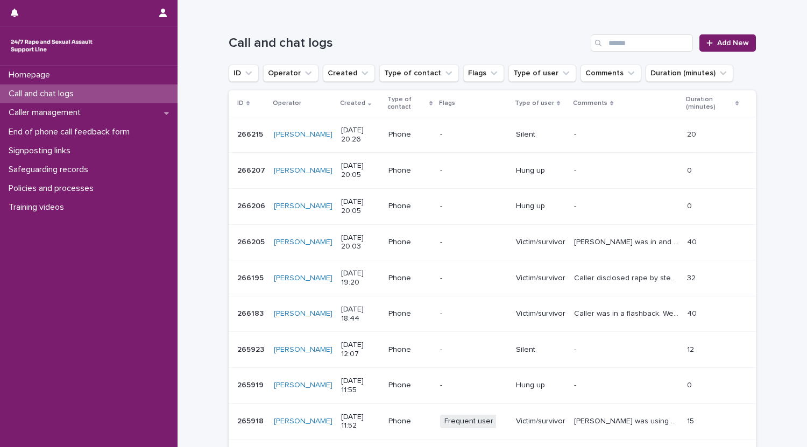
click at [443, 237] on div "-" at bounding box center [473, 241] width 67 height 11
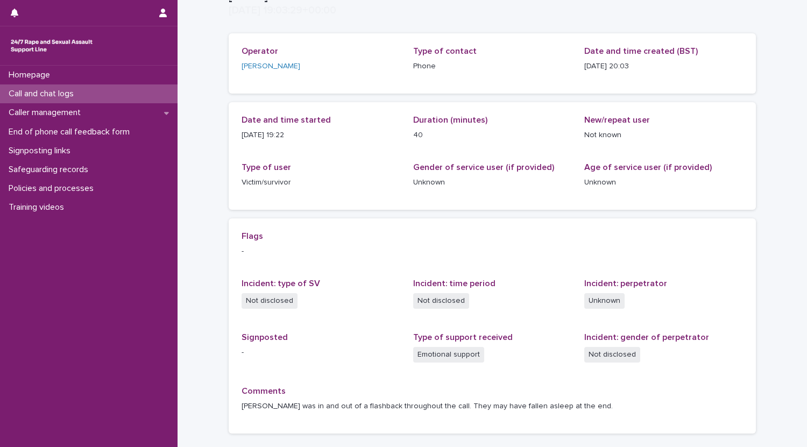
scroll to position [124, 0]
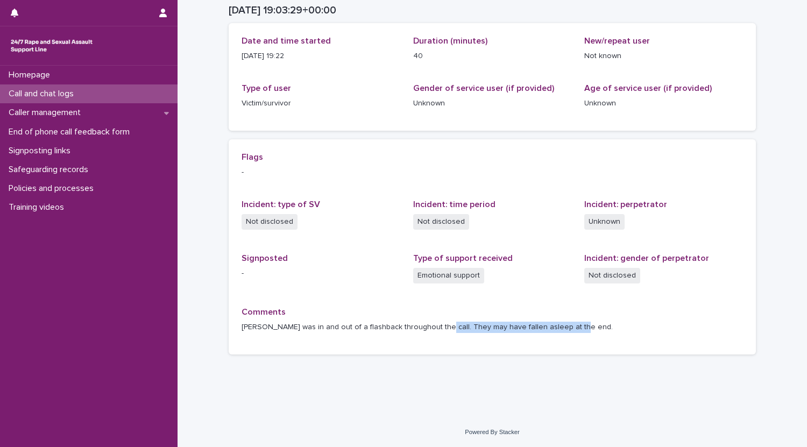
drag, startPoint x: 570, startPoint y: 321, endPoint x: 420, endPoint y: 324, distance: 150.1
click at [420, 324] on div "[PERSON_NAME] was in and out of a flashback throughout the call. They may have …" at bounding box center [491, 325] width 501 height 13
click at [420, 324] on p "[PERSON_NAME] was in and out of a flashback throughout the call. They may have …" at bounding box center [491, 327] width 501 height 11
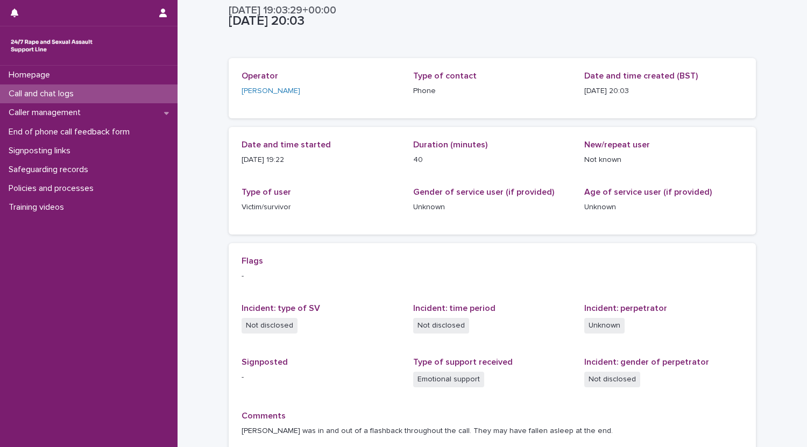
scroll to position [0, 0]
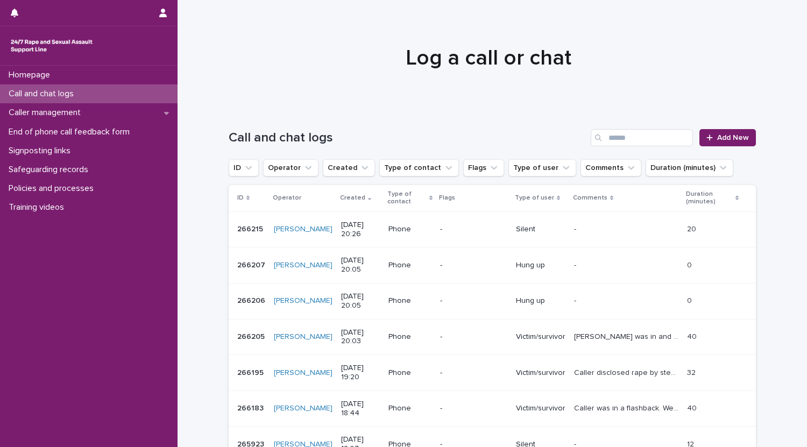
click at [341, 238] on p "[DATE] 20:26" at bounding box center [360, 230] width 39 height 18
